Goal: Ask a question

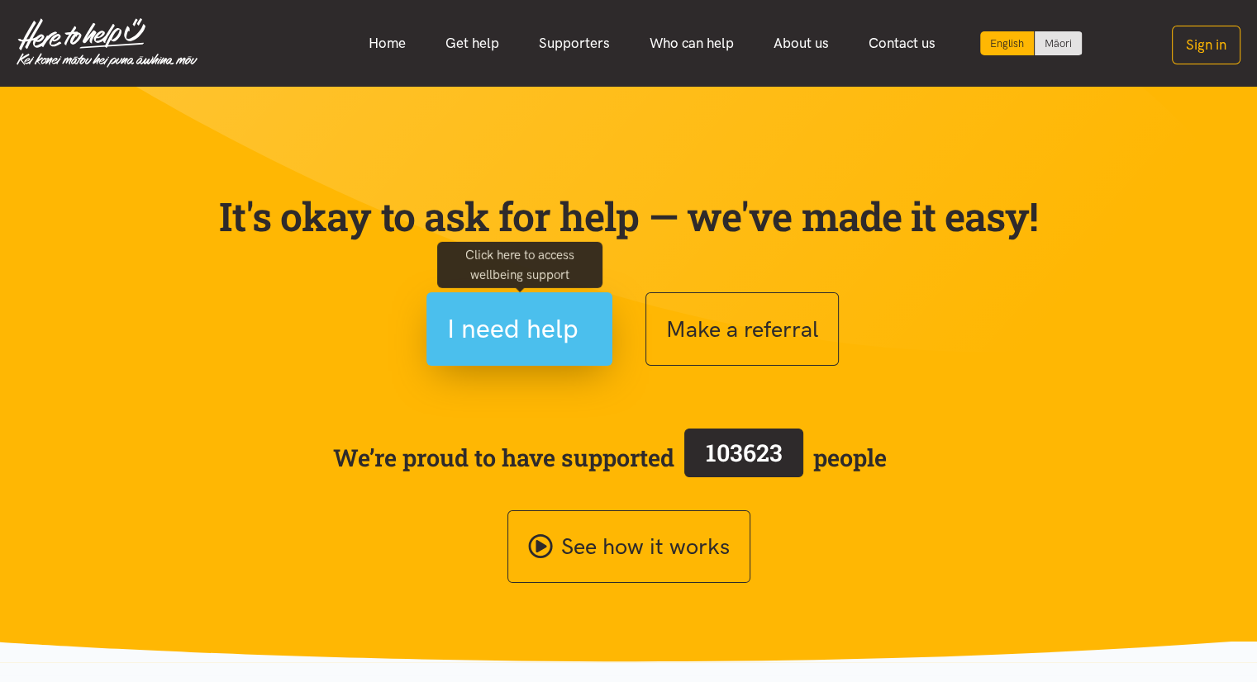
click at [499, 352] on button "I need help" at bounding box center [519, 329] width 186 height 74
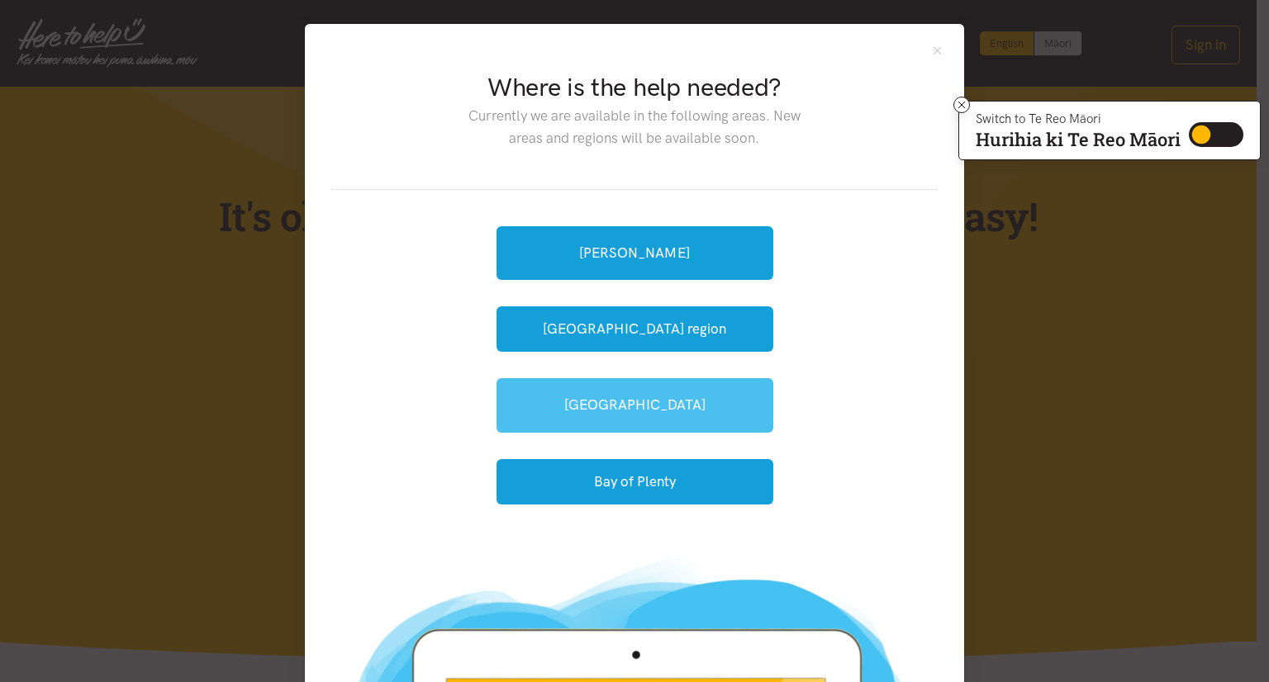
click at [631, 411] on link "[GEOGRAPHIC_DATA]" at bounding box center [634, 405] width 277 height 54
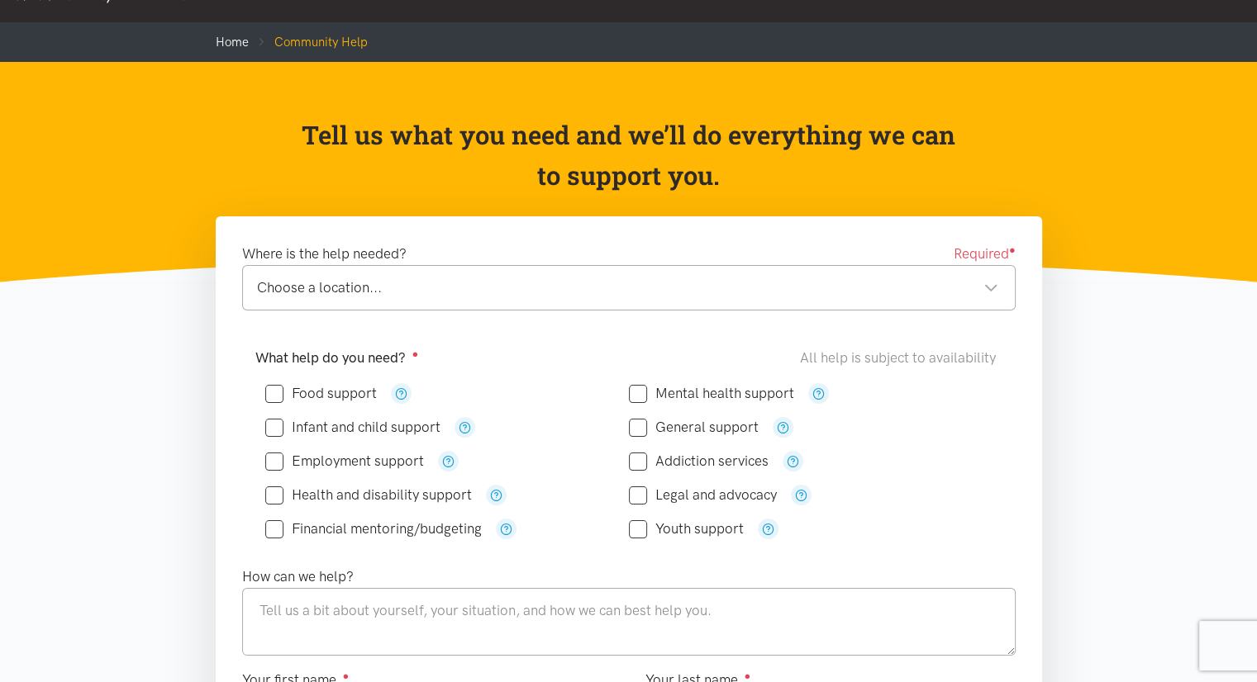
scroll to position [165, 0]
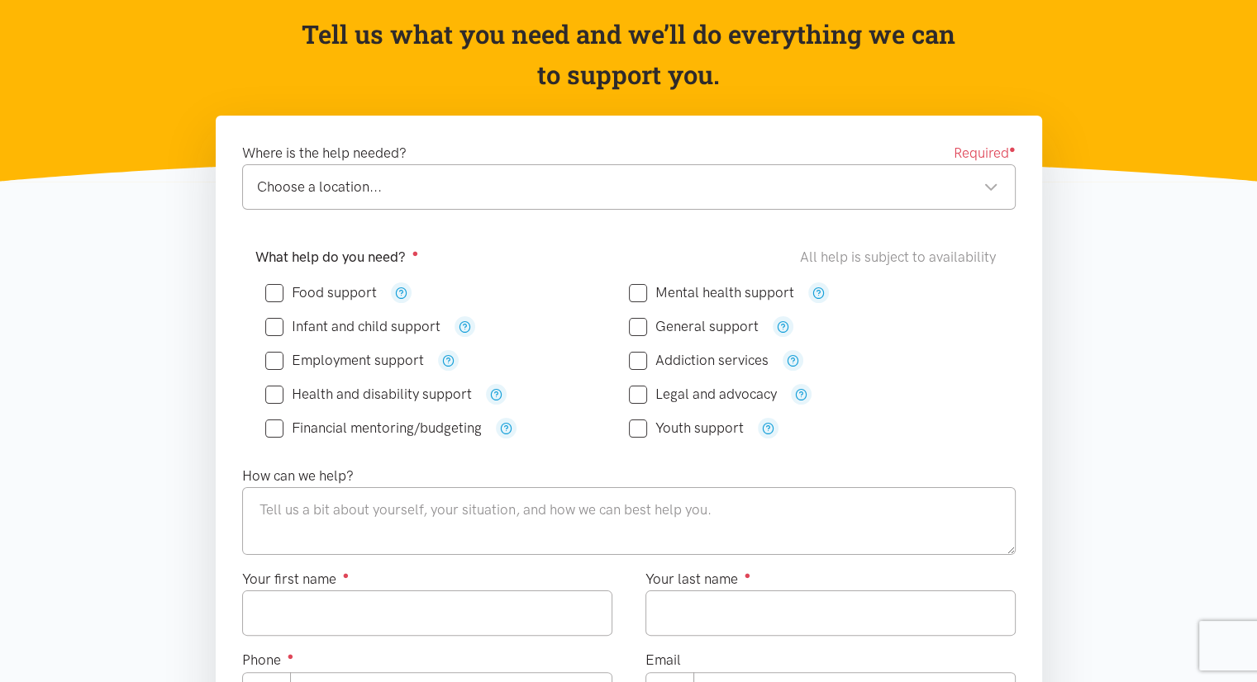
click at [463, 186] on div "Choose a location..." at bounding box center [627, 187] width 741 height 22
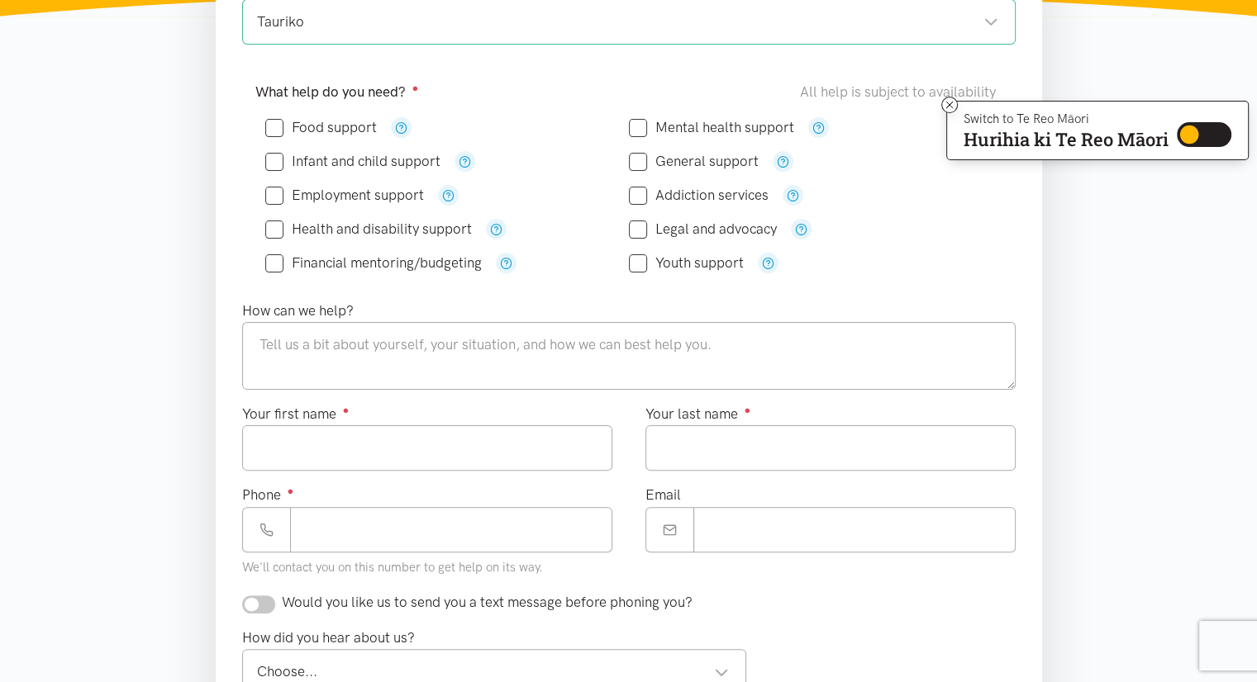
scroll to position [661, 0]
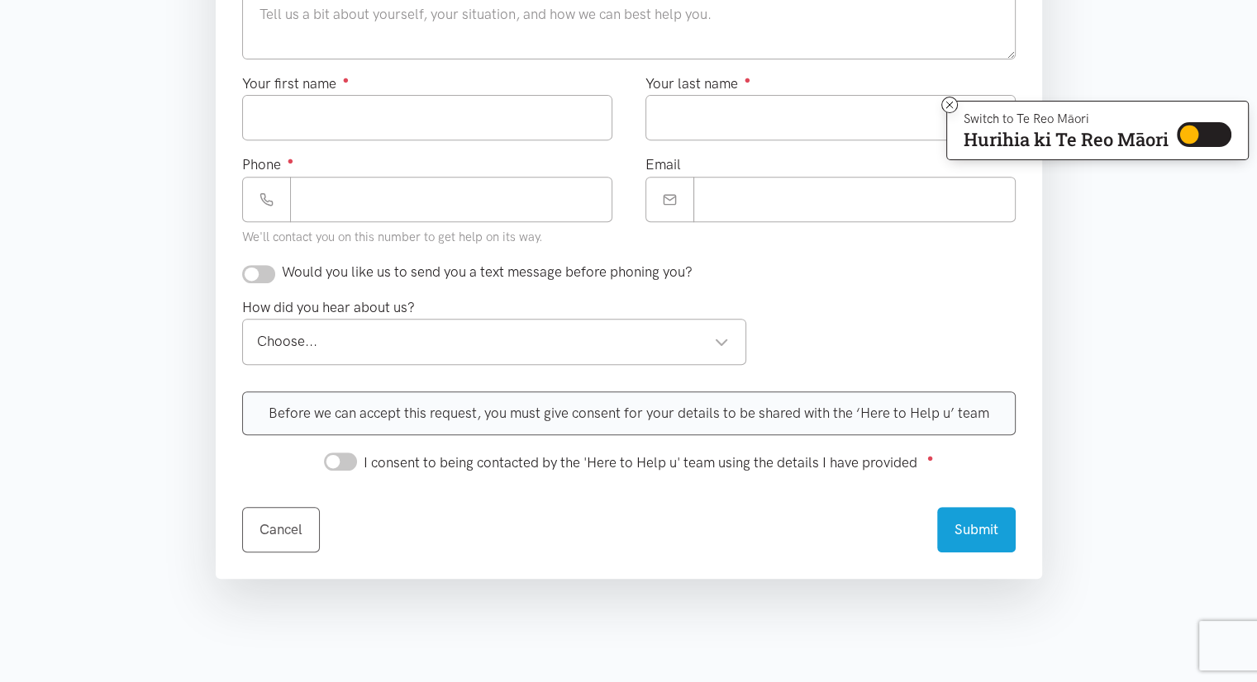
click at [354, 411] on div "Before we can accept this request, you must give consent for your details to be…" at bounding box center [628, 414] width 773 height 44
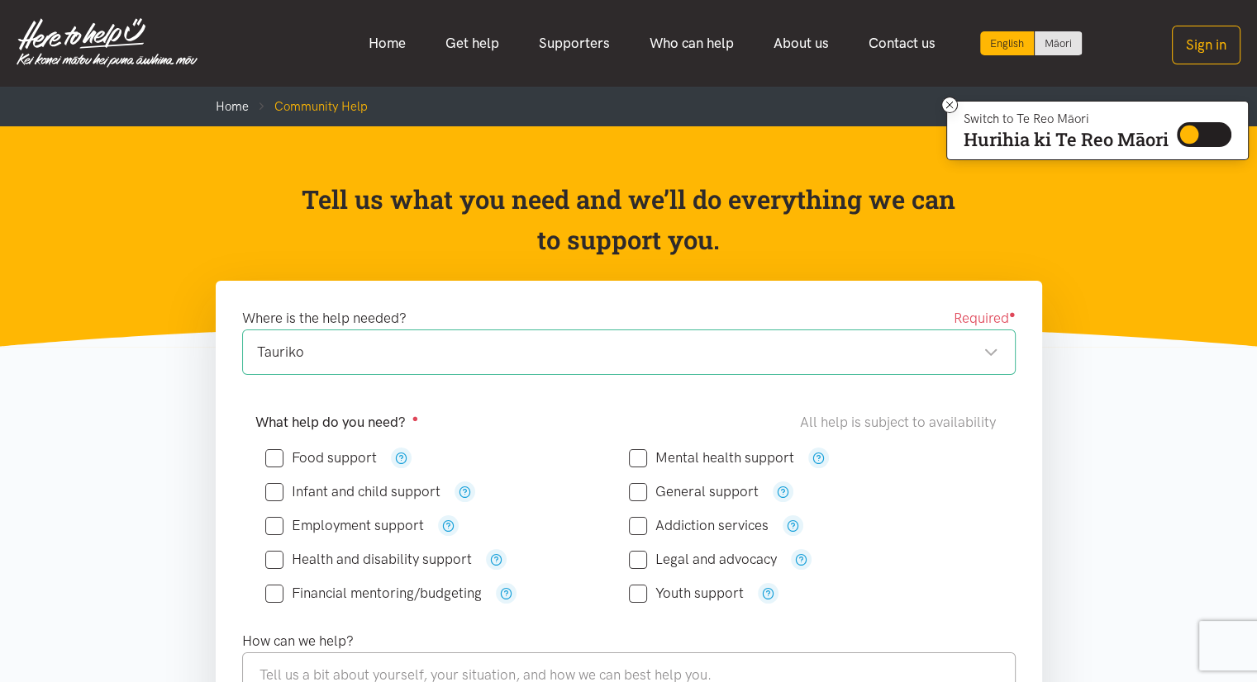
scroll to position [83, 0]
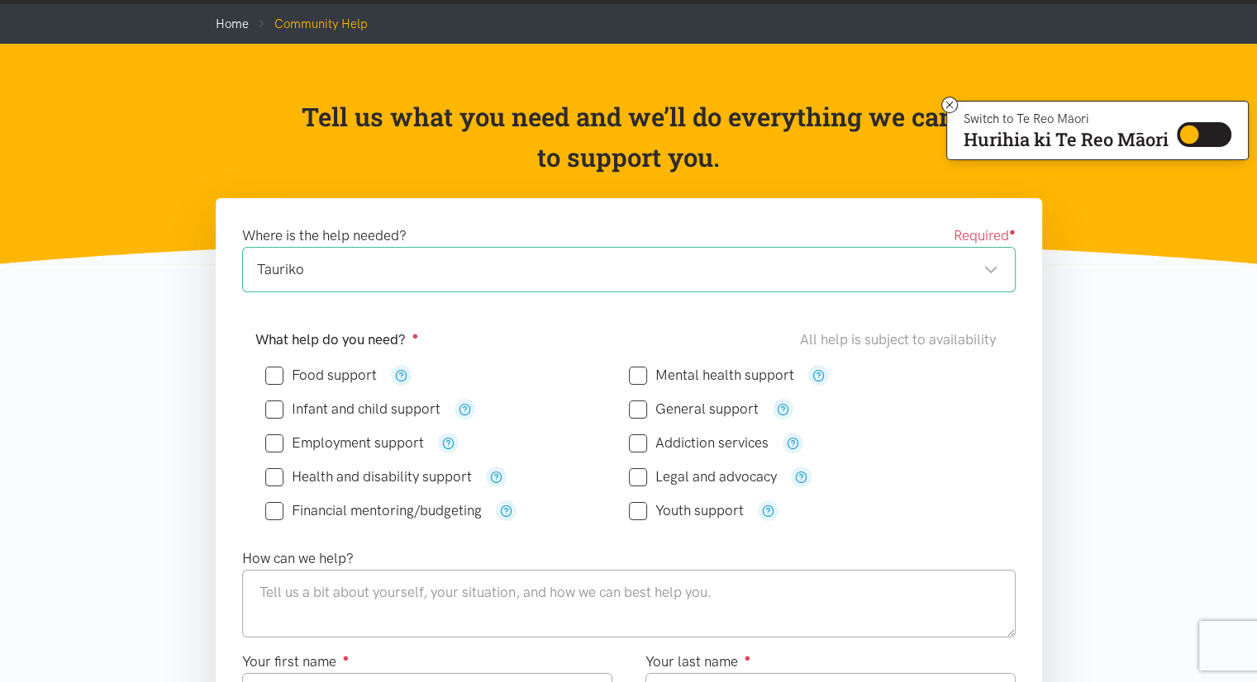
click at [363, 374] on input "Food support" at bounding box center [321, 375] width 112 height 14
checkbox input "true"
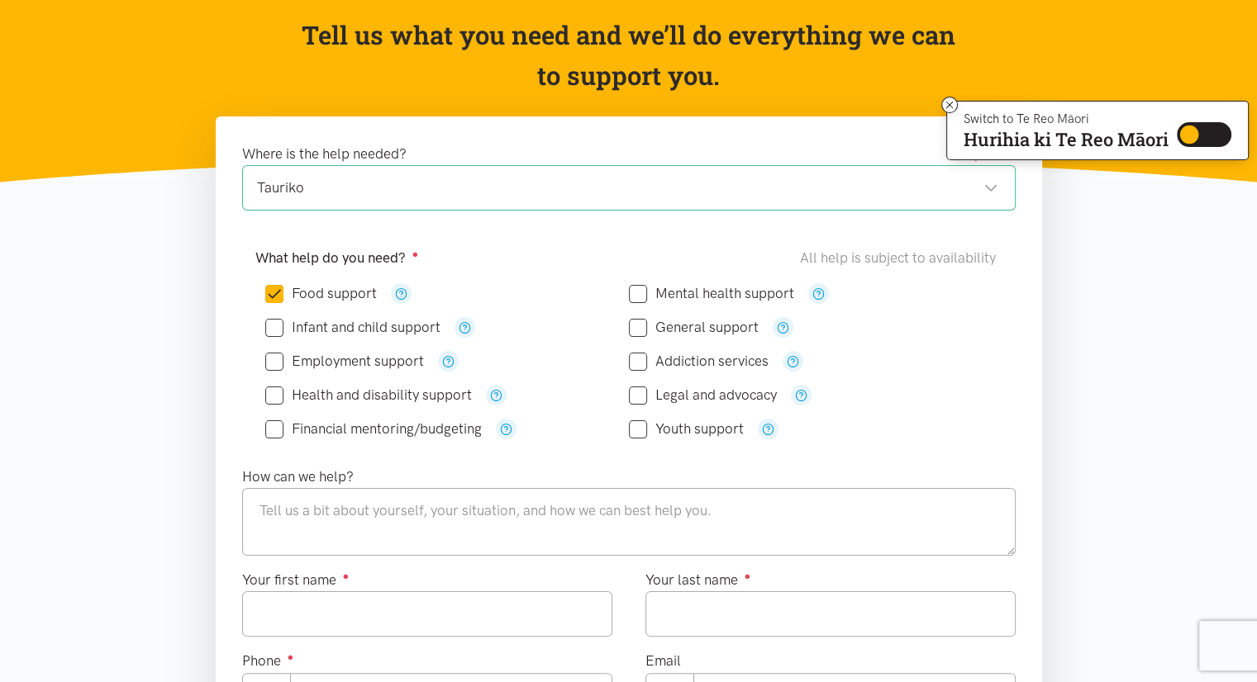
scroll to position [165, 0]
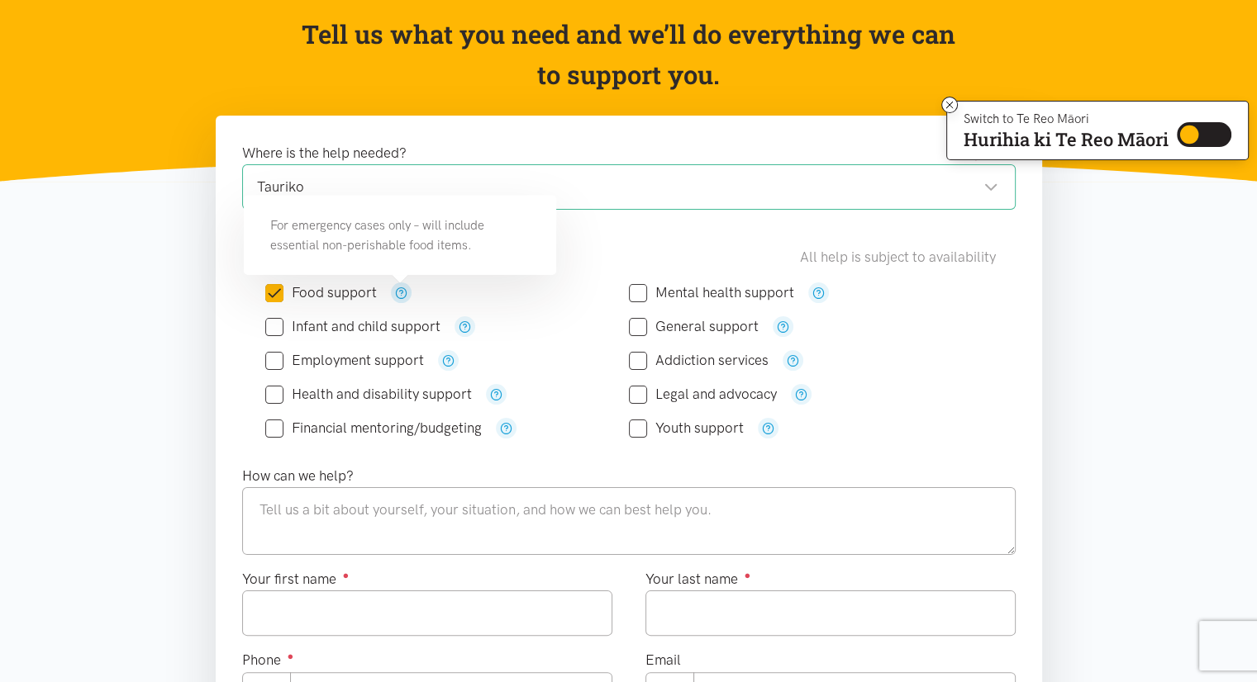
click at [406, 297] on button "button" at bounding box center [401, 293] width 21 height 21
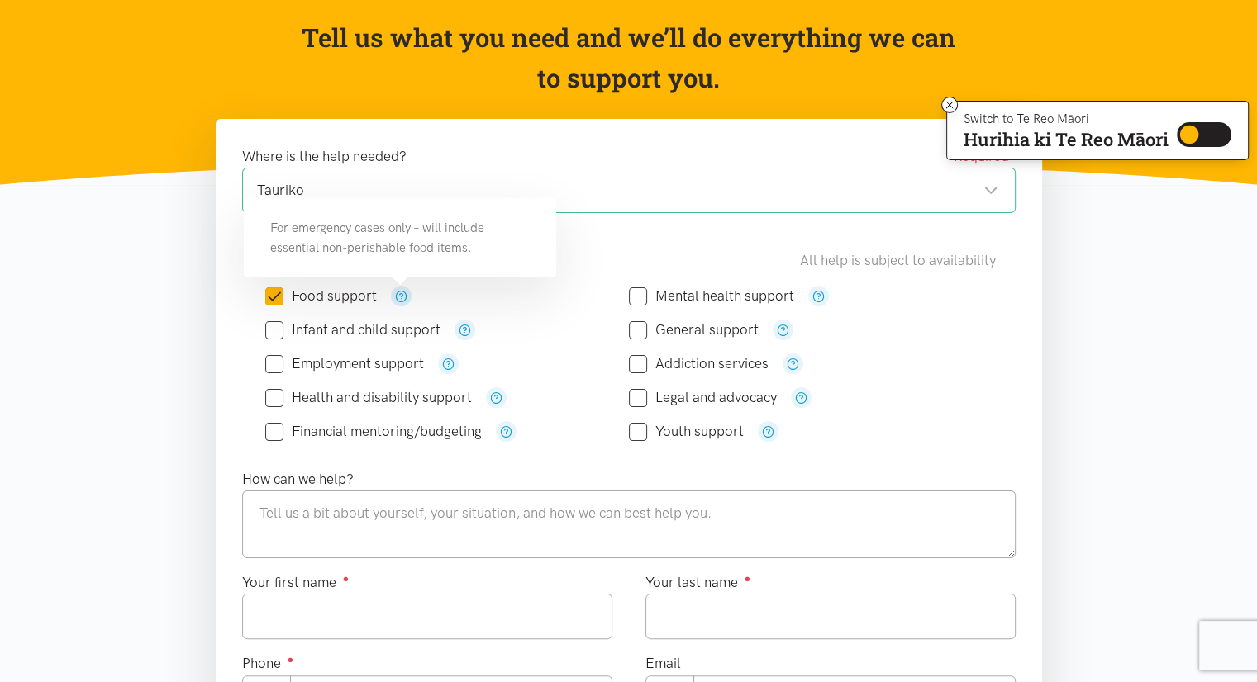
scroll to position [0, 0]
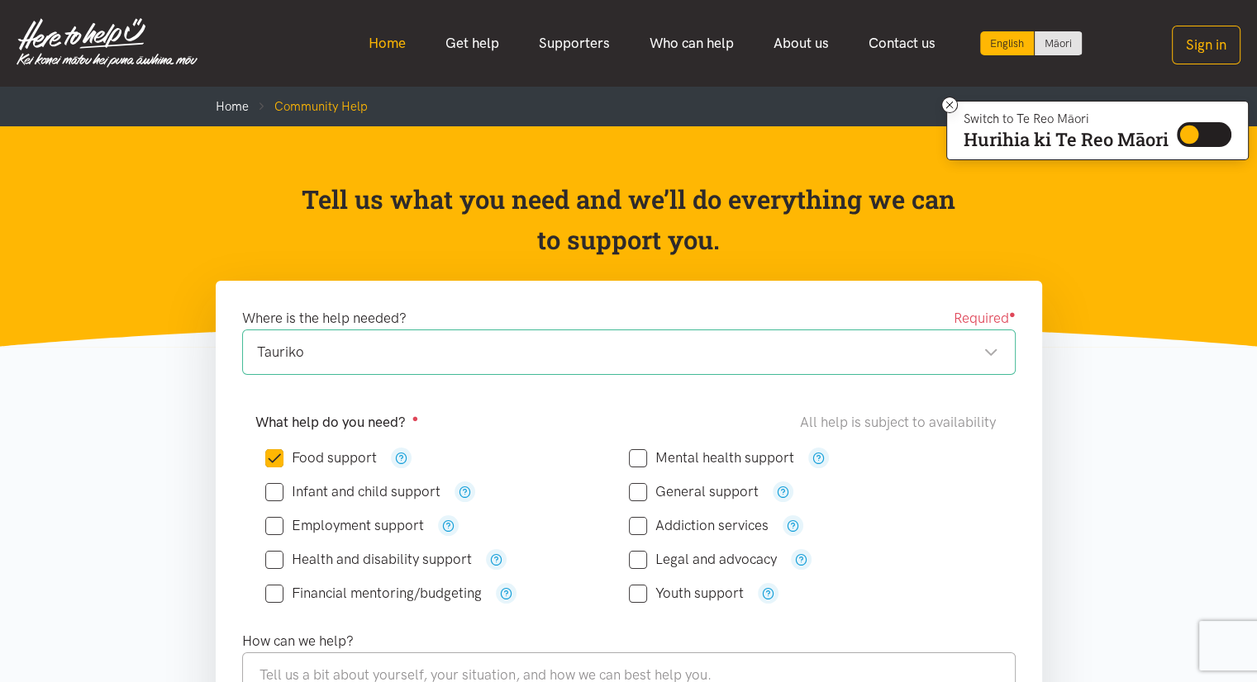
click at [373, 36] on link "Home" at bounding box center [387, 44] width 77 height 36
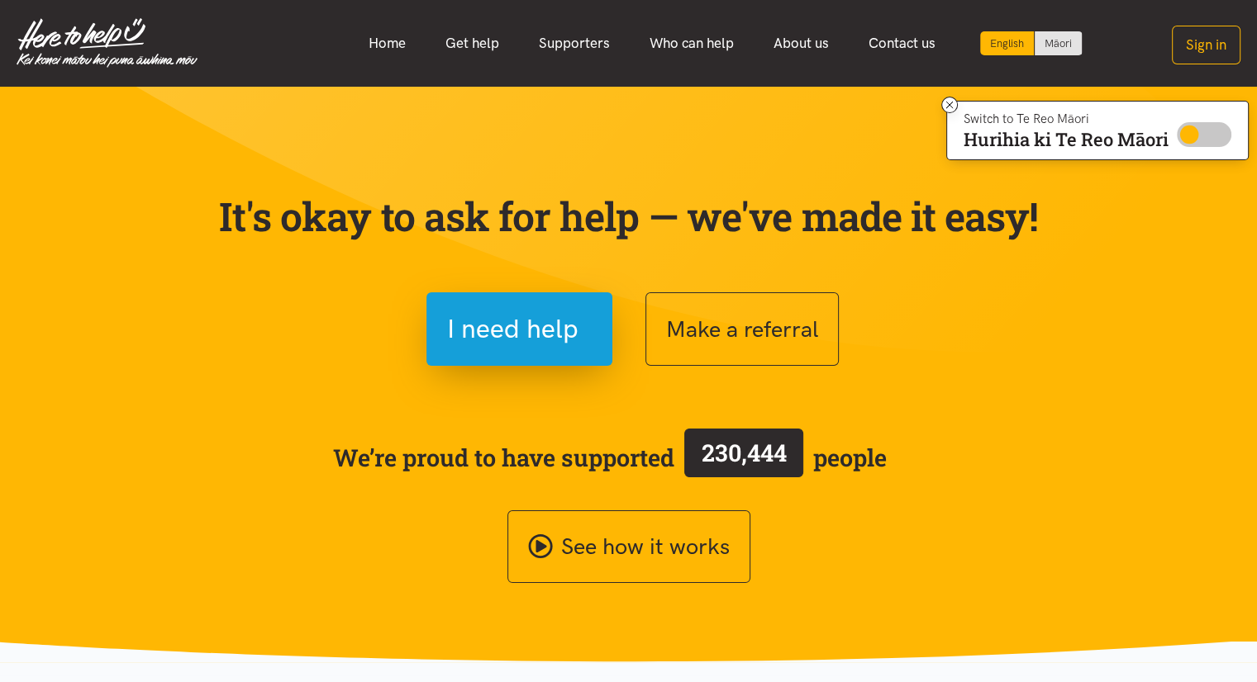
click at [1185, 136] on input "Switch to Te Reo Māori" at bounding box center [1203, 134] width 55 height 25
checkbox input "true"
